Goal: Navigation & Orientation: Find specific page/section

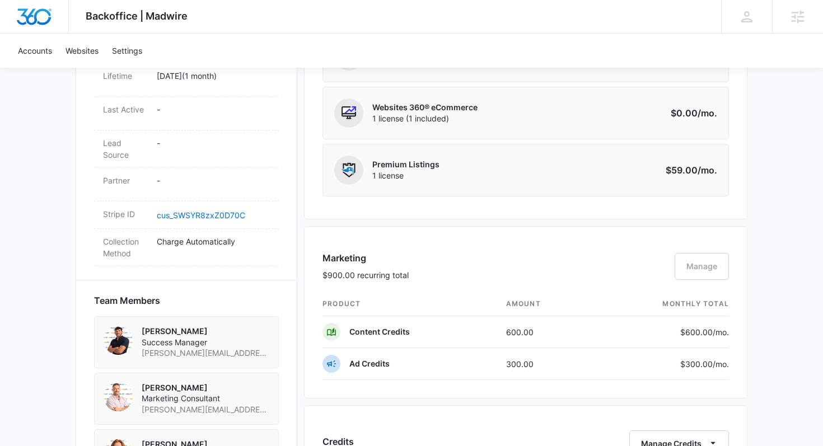
scroll to position [584, 0]
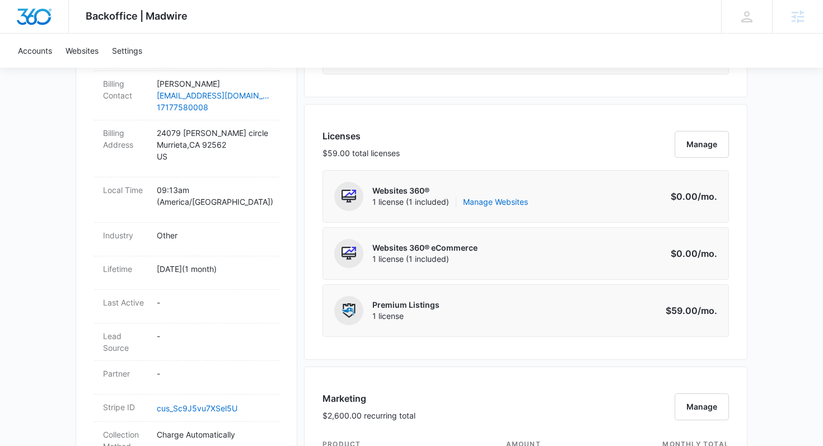
scroll to position [375, 0]
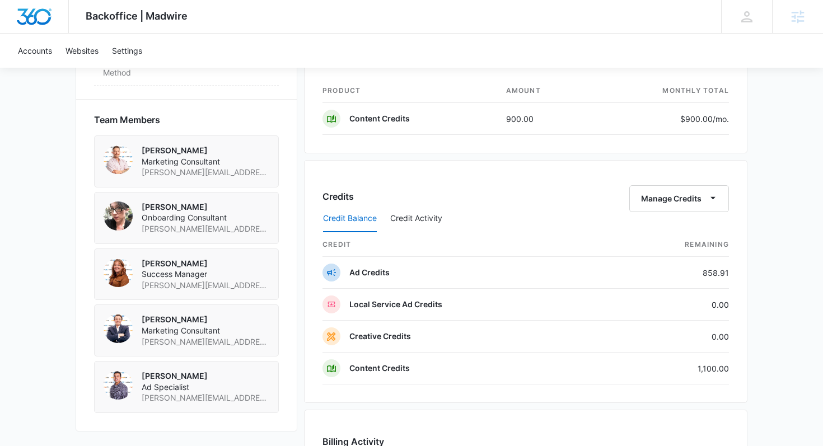
scroll to position [727, 0]
